Goal: Entertainment & Leisure: Consume media (video, audio)

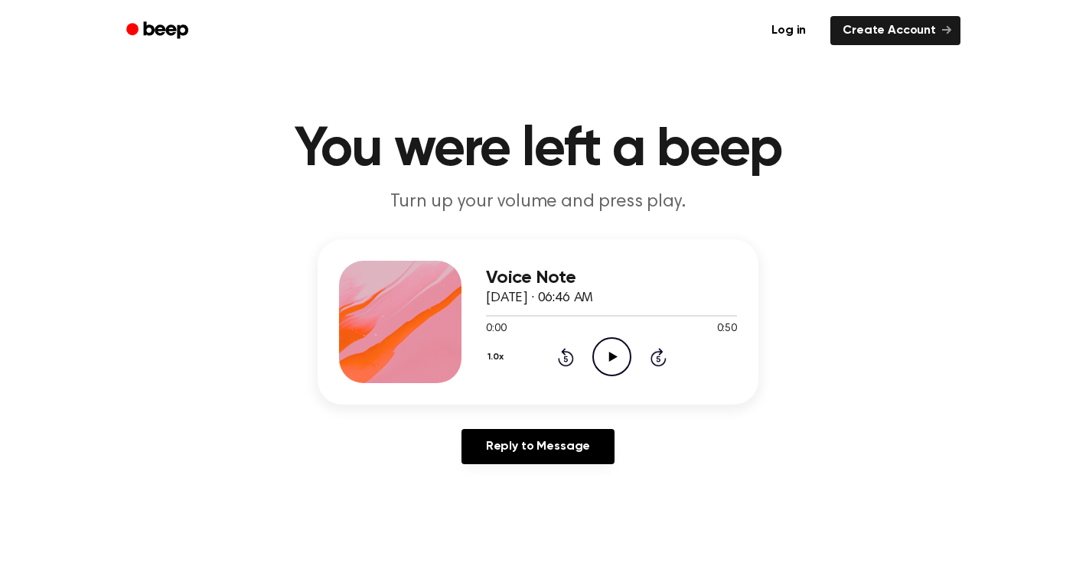
click at [606, 359] on icon "Play Audio" at bounding box center [611, 356] width 39 height 39
click at [606, 359] on icon "Pause Audio" at bounding box center [611, 356] width 39 height 39
click at [619, 361] on icon "Play Audio" at bounding box center [611, 356] width 39 height 39
click at [608, 360] on icon "Play Audio" at bounding box center [611, 356] width 39 height 39
click at [606, 355] on icon "Play Audio" at bounding box center [611, 356] width 39 height 39
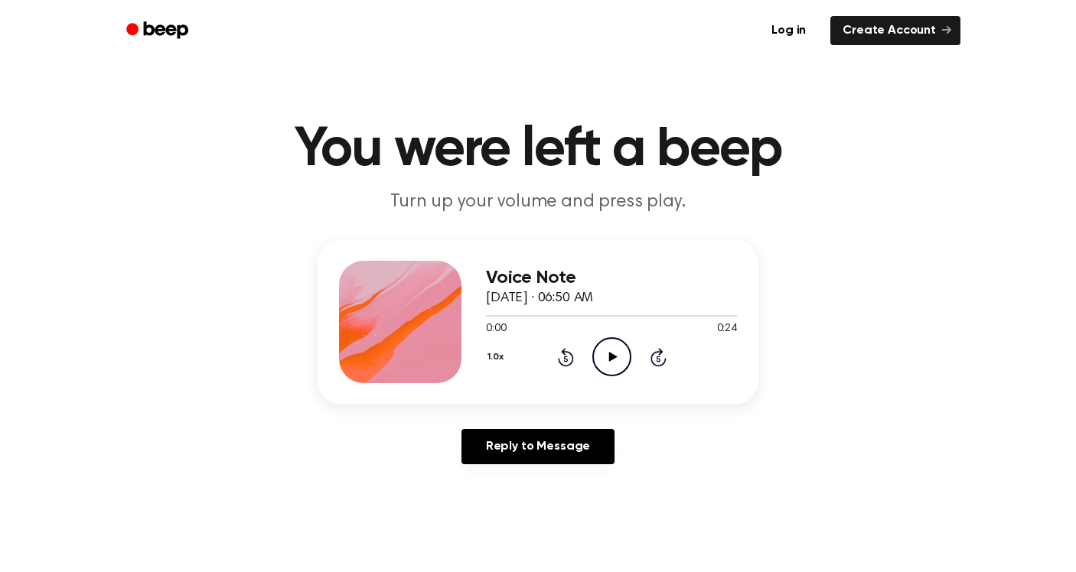
click at [610, 347] on icon "Play Audio" at bounding box center [611, 356] width 39 height 39
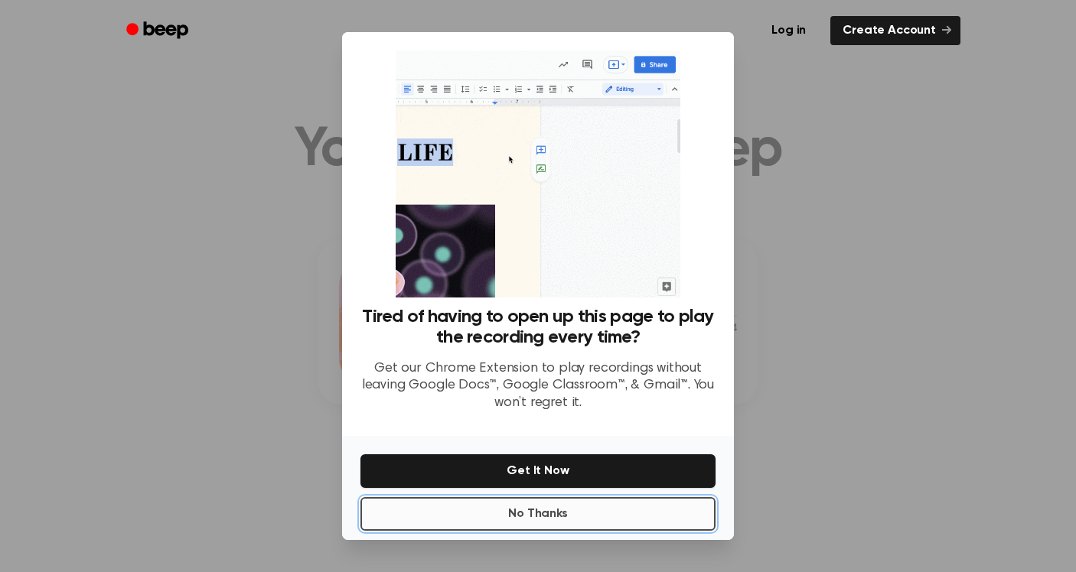
click at [520, 512] on button "No Thanks" at bounding box center [537, 514] width 355 height 34
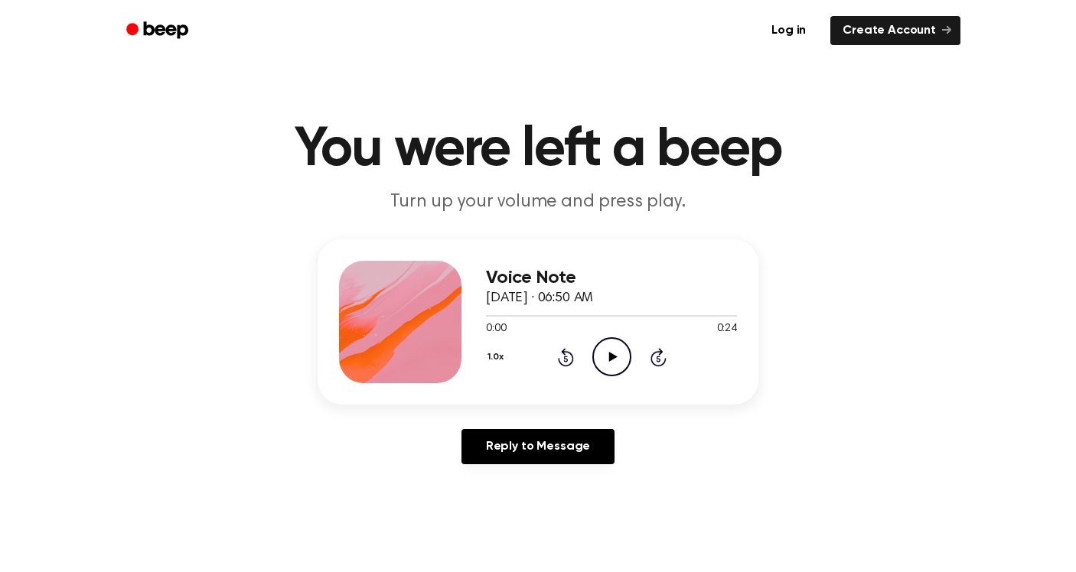
click at [612, 356] on icon at bounding box center [612, 357] width 8 height 10
click at [604, 357] on icon "Pause Audio" at bounding box center [611, 356] width 39 height 39
